Goal: Information Seeking & Learning: Learn about a topic

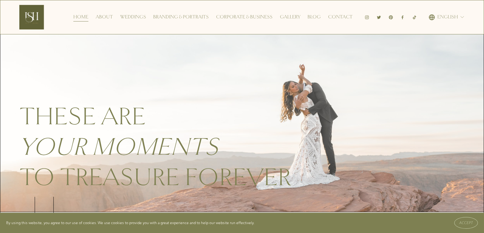
click at [132, 15] on link "Weddings" at bounding box center [133, 17] width 26 height 10
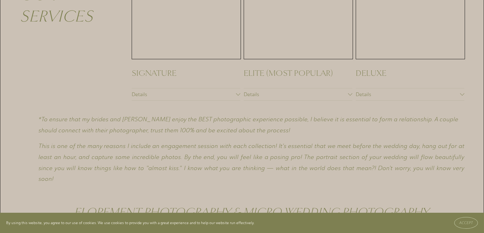
scroll to position [1012, 0]
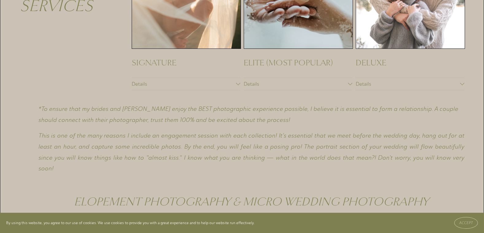
click at [352, 92] on div "Our SERVICES Signature Details Full Day Wedding Coverage - Up to 12 Hours Luxe …" at bounding box center [241, 140] width 483 height 488
click at [350, 85] on div at bounding box center [350, 83] width 4 height 4
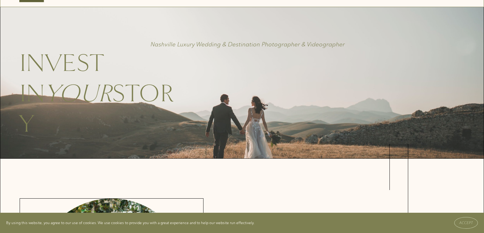
scroll to position [0, 0]
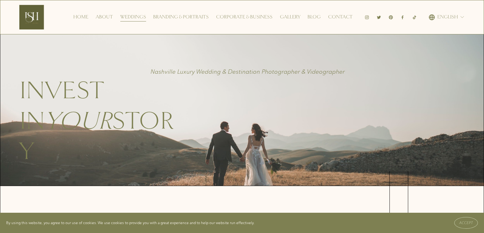
click at [107, 18] on link "About" at bounding box center [104, 17] width 17 height 10
